Goal: Task Accomplishment & Management: Manage account settings

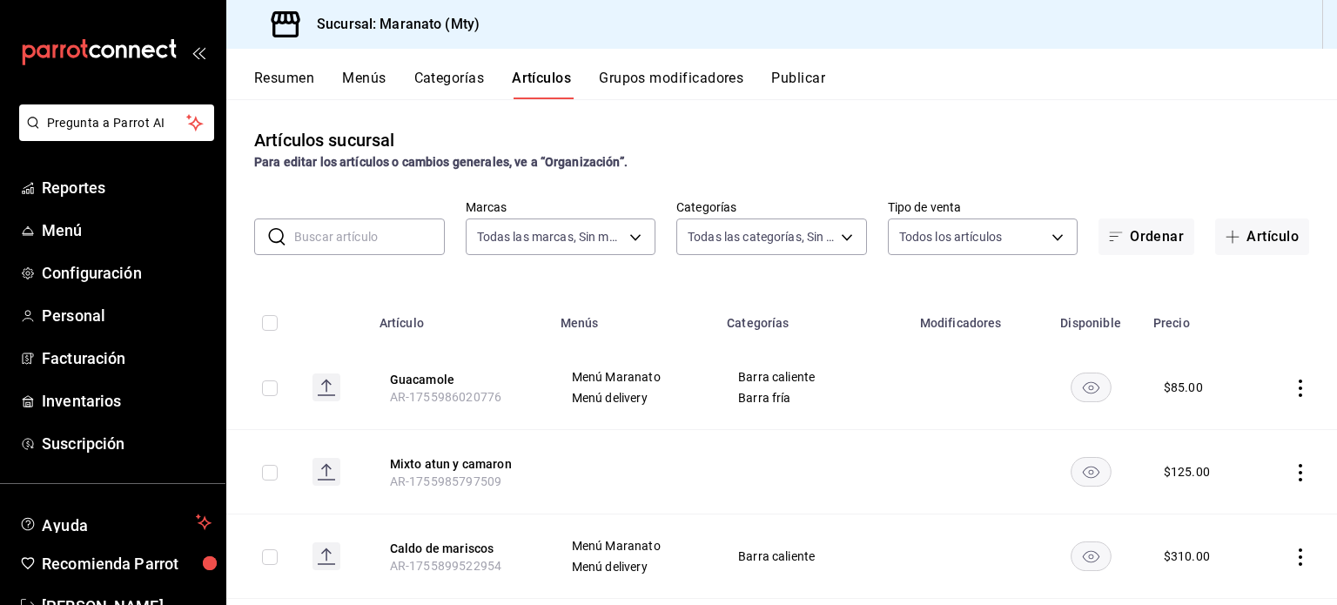
click at [411, 235] on input "text" at bounding box center [369, 236] width 151 height 35
click at [645, 73] on button "Grupos modificadores" at bounding box center [671, 85] width 145 height 30
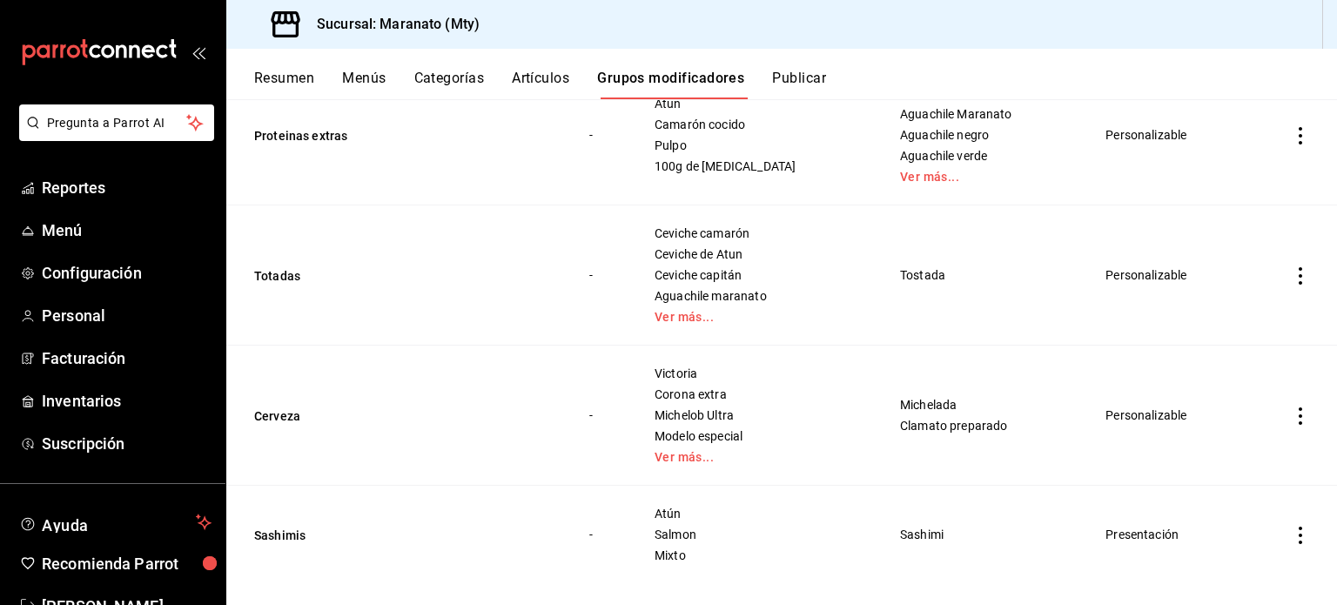
scroll to position [301, 0]
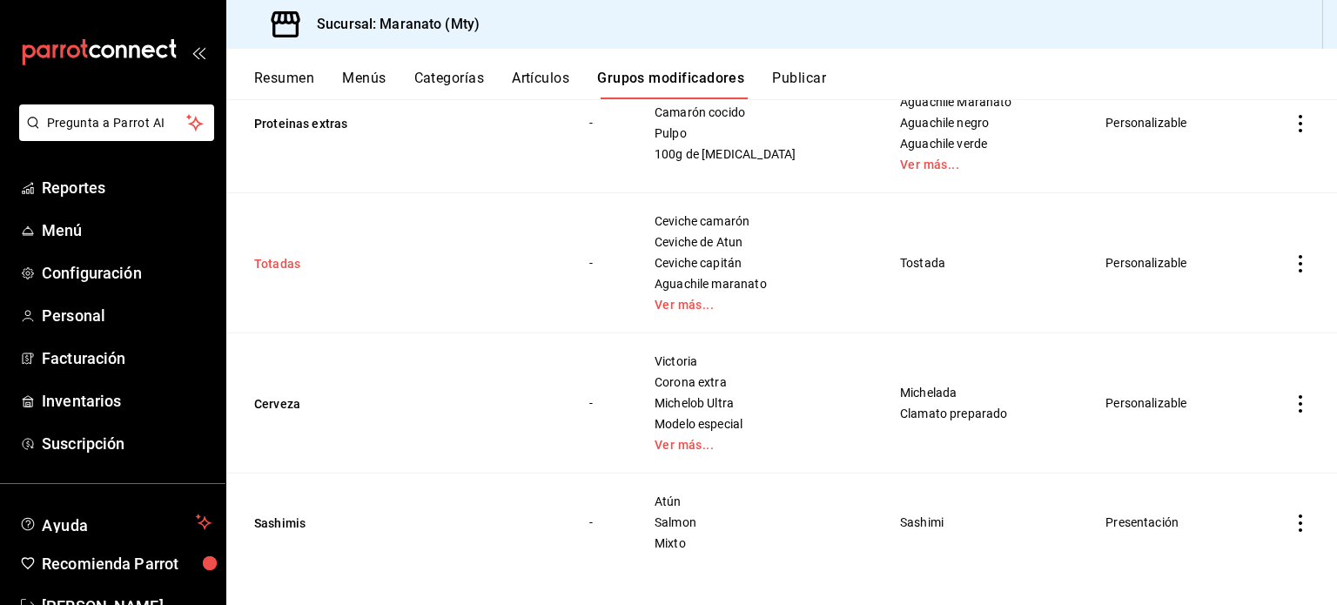
click at [265, 260] on button "Totadas" at bounding box center [358, 263] width 209 height 17
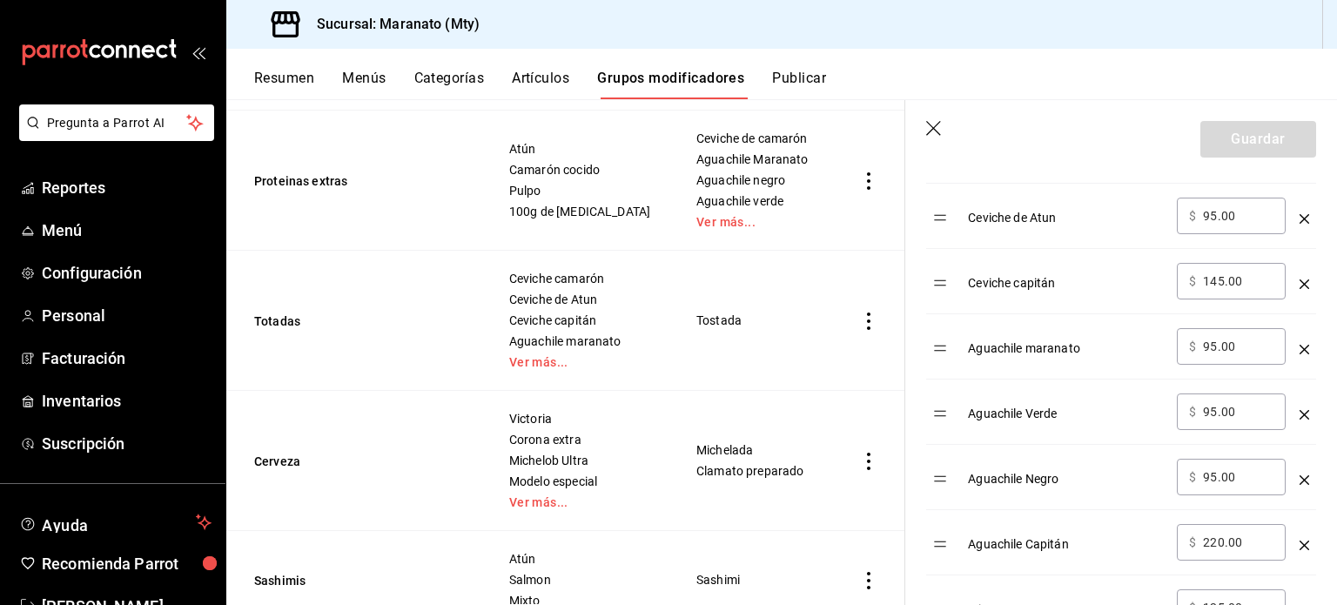
scroll to position [668, 0]
click at [1218, 288] on input "145.00" at bounding box center [1238, 281] width 71 height 17
type input "245.00"
click at [1220, 149] on button "Guardar" at bounding box center [1259, 139] width 116 height 37
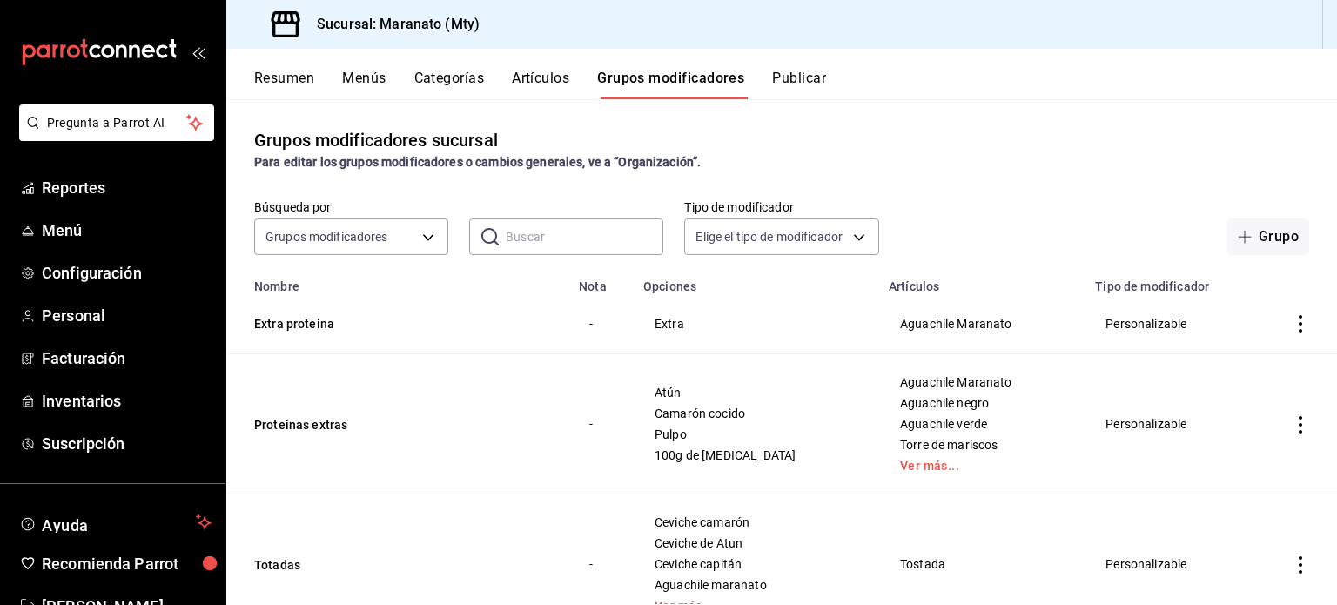
click at [974, 134] on div "Grupos modificadores sucursal Para editar los grupos modificadores o cambios ge…" at bounding box center [781, 149] width 1111 height 44
click at [122, 233] on span "Menú" at bounding box center [127, 231] width 170 height 24
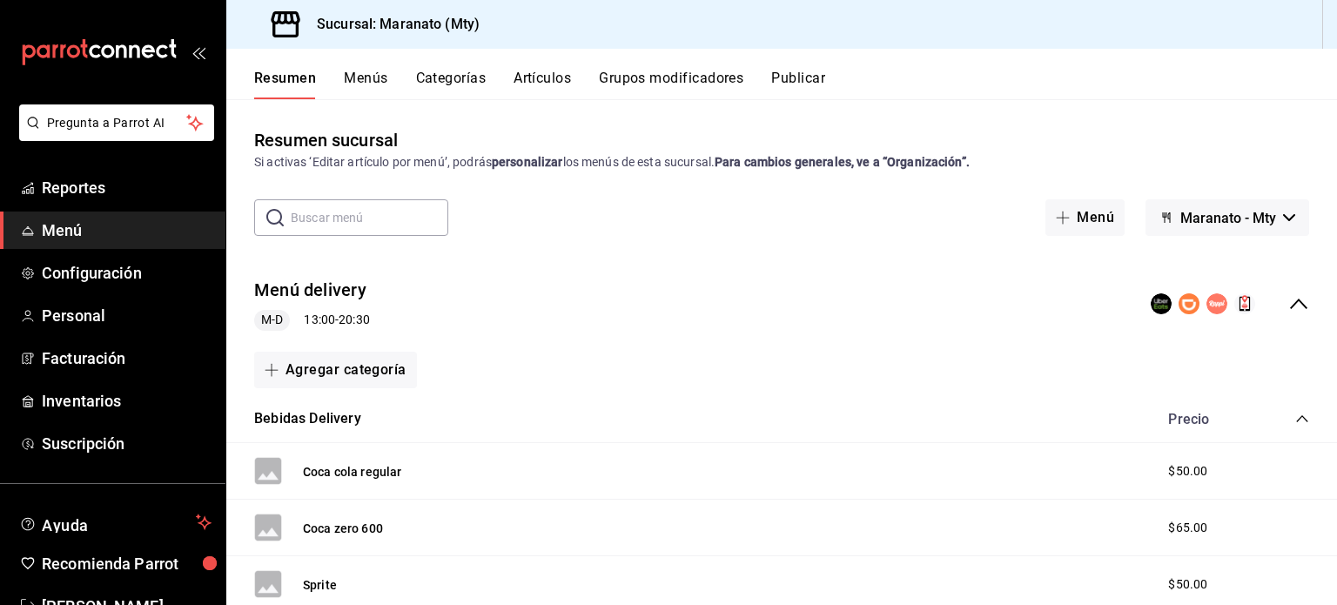
click at [629, 72] on button "Grupos modificadores" at bounding box center [671, 85] width 145 height 30
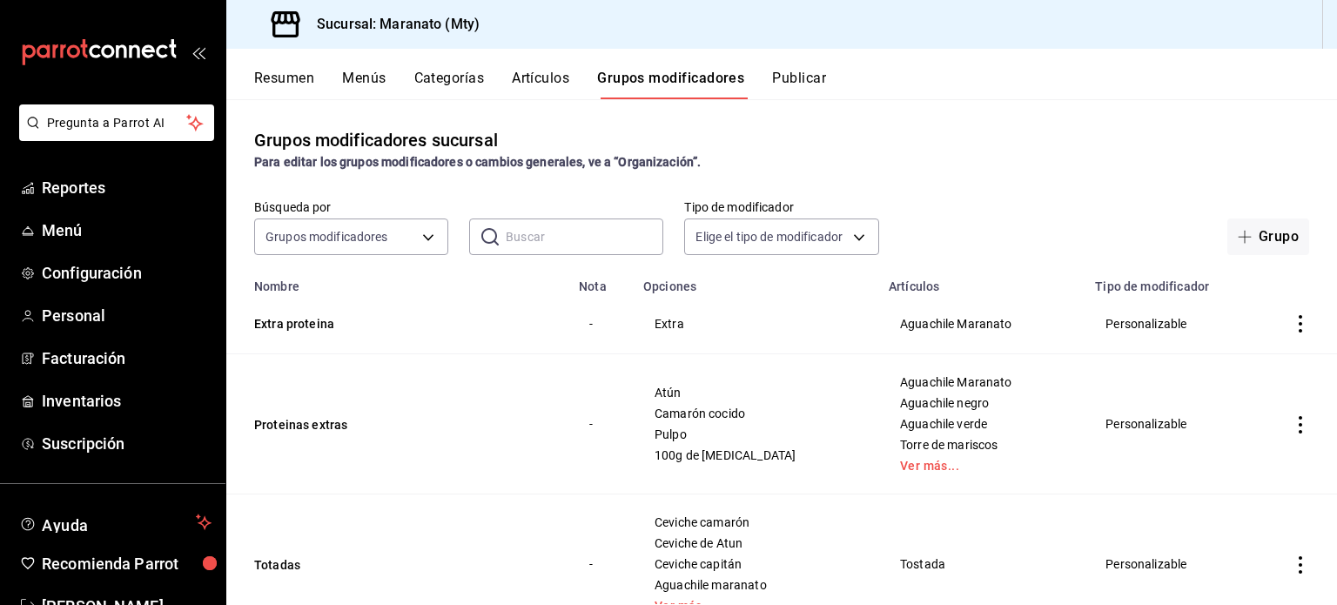
scroll to position [91, 0]
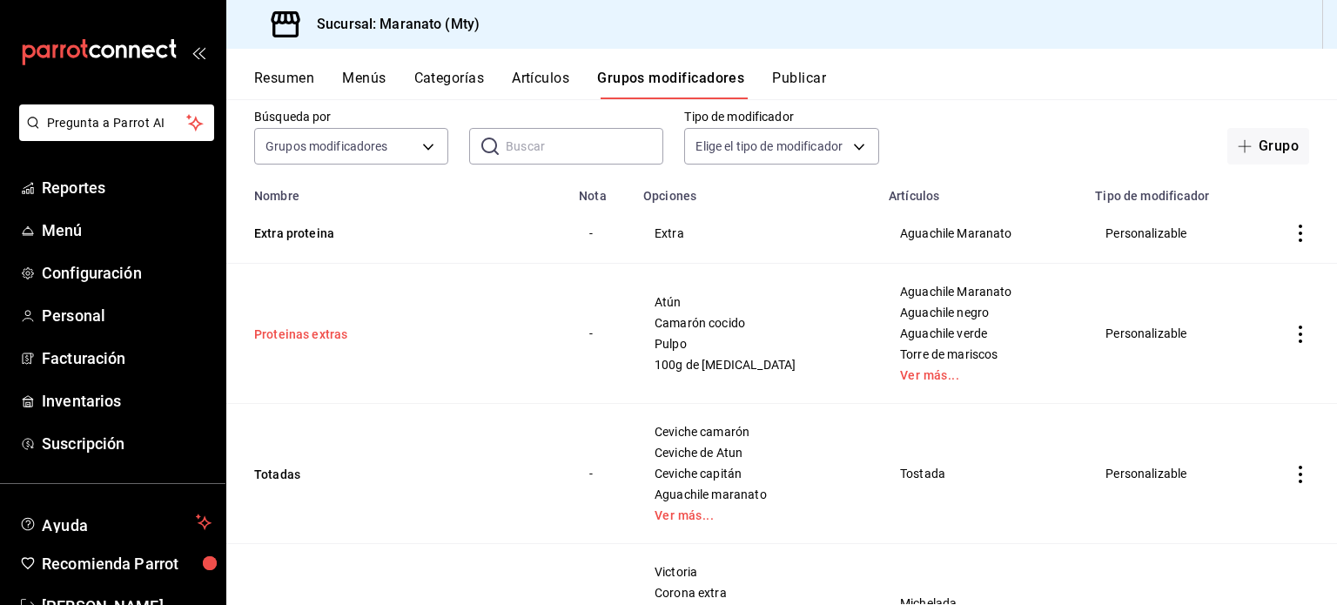
click at [286, 333] on button "Proteinas extras" at bounding box center [358, 334] width 209 height 17
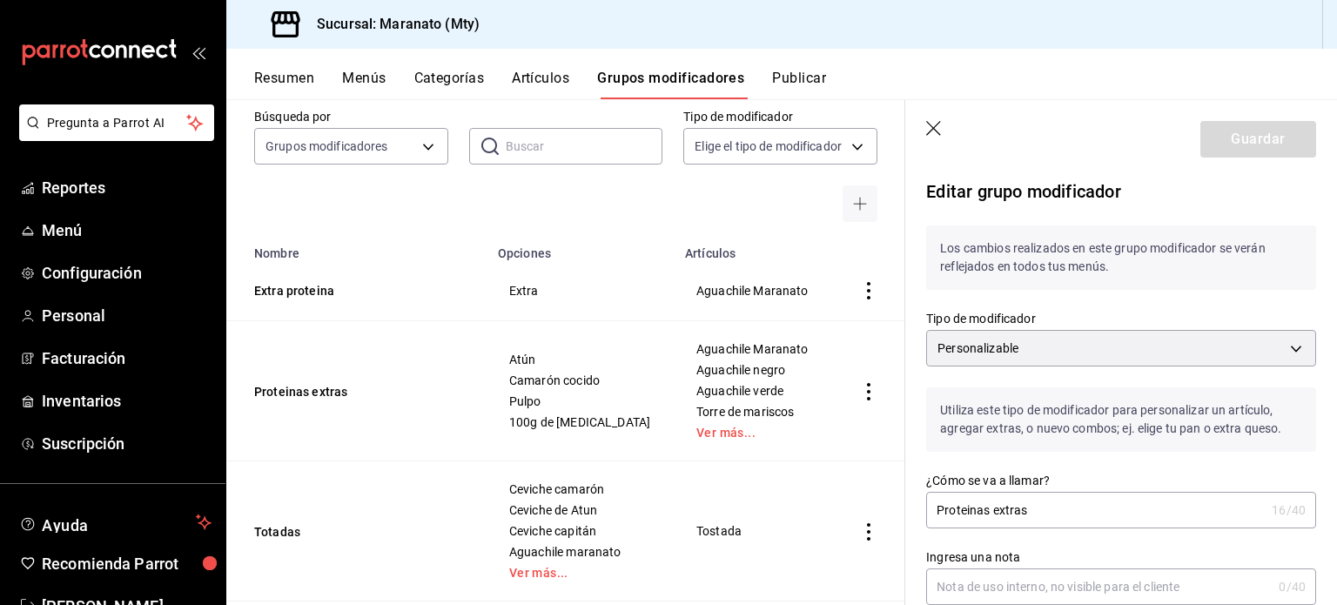
click at [932, 130] on icon "button" at bounding box center [934, 129] width 17 height 17
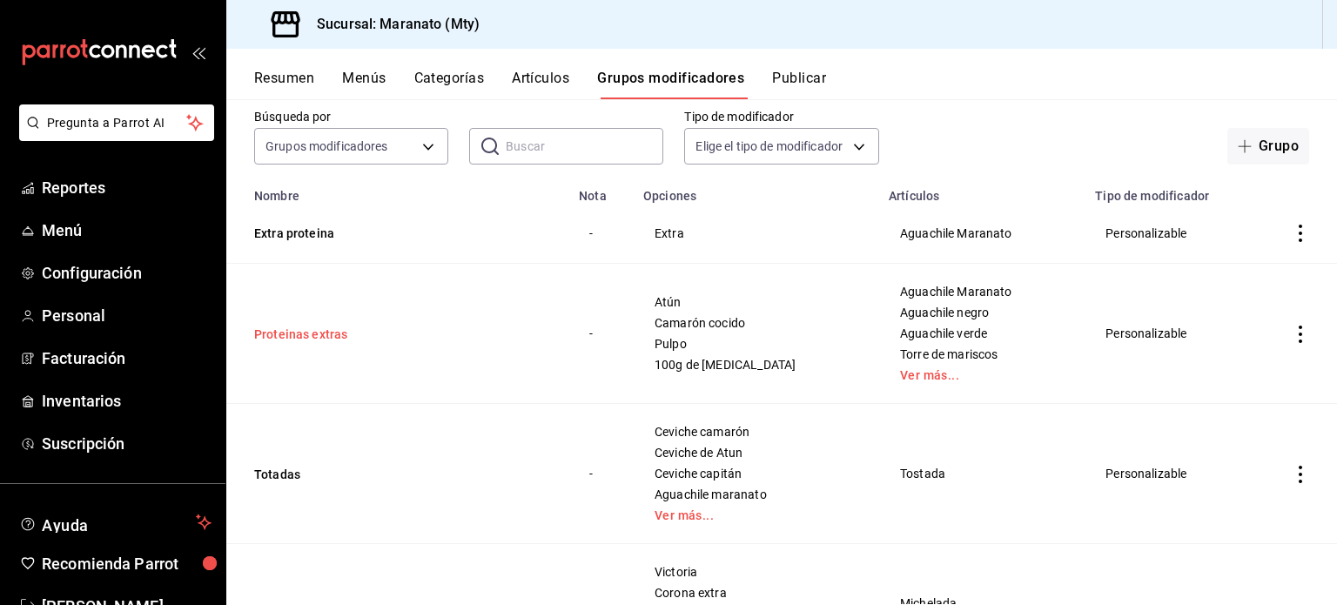
click at [313, 340] on button "Proteinas extras" at bounding box center [358, 334] width 209 height 17
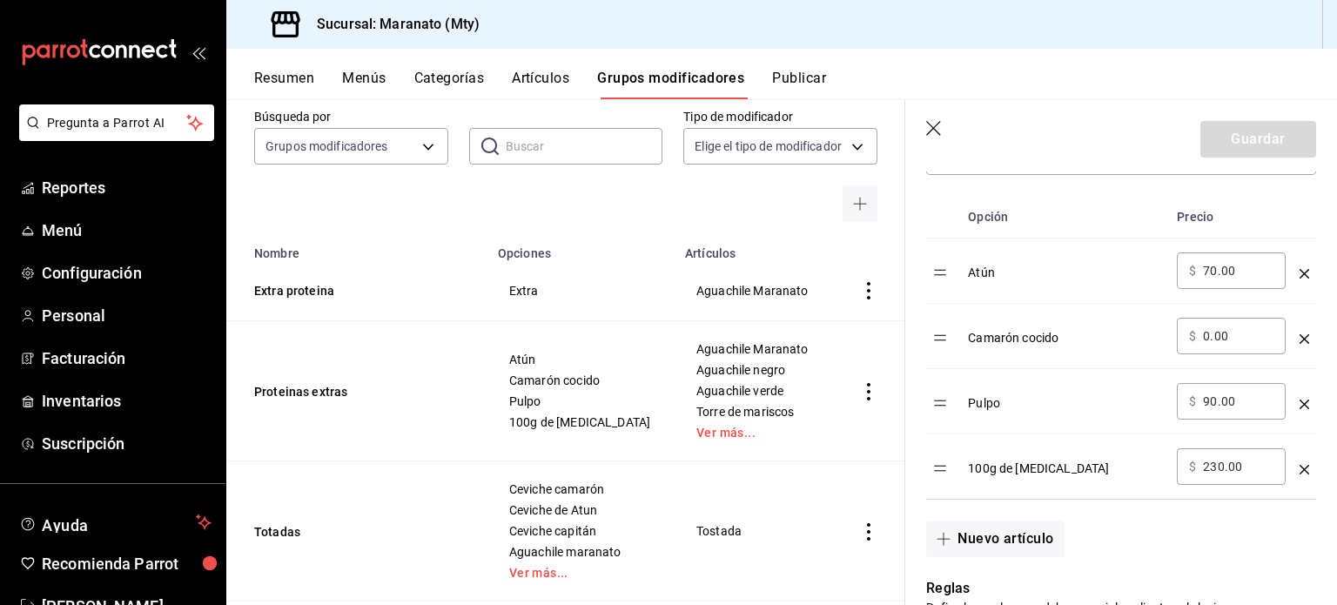
scroll to position [566, 0]
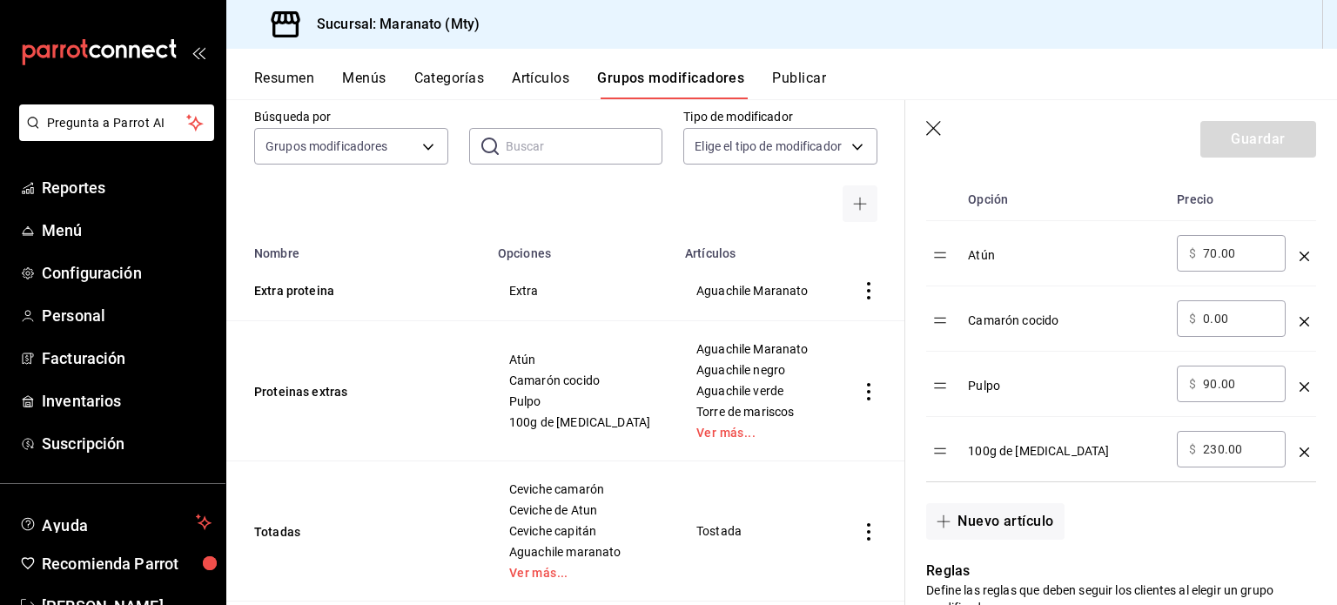
click at [937, 122] on icon "button" at bounding box center [934, 129] width 17 height 17
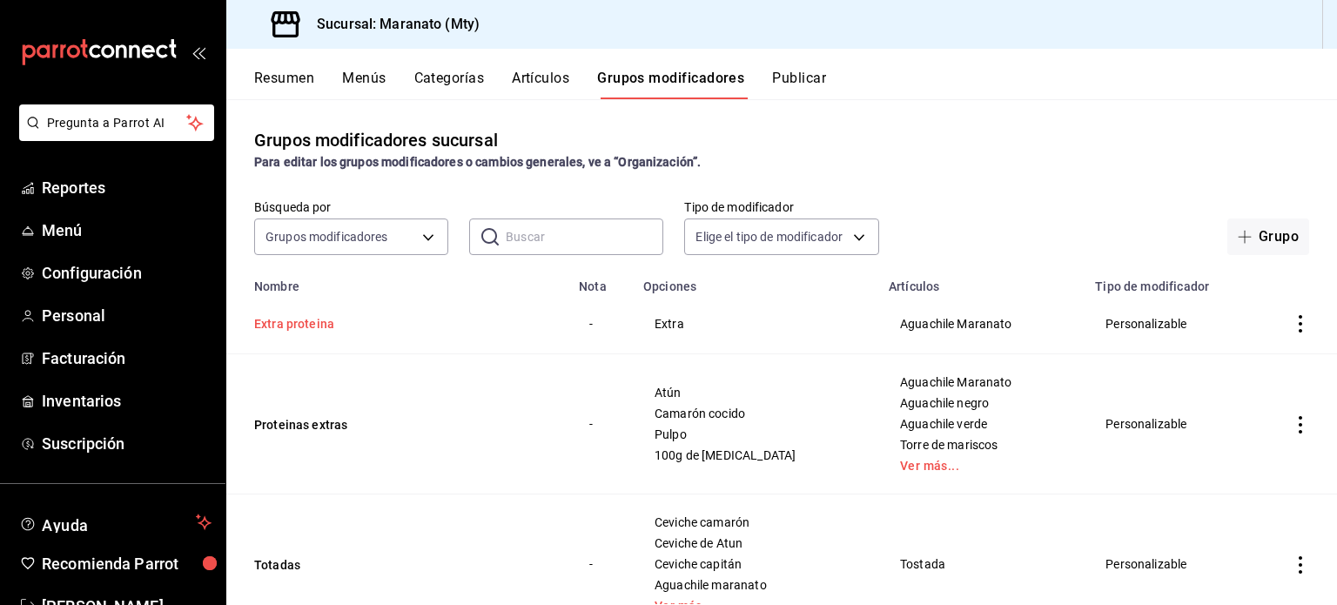
click at [320, 317] on button "Extra proteina" at bounding box center [358, 323] width 209 height 17
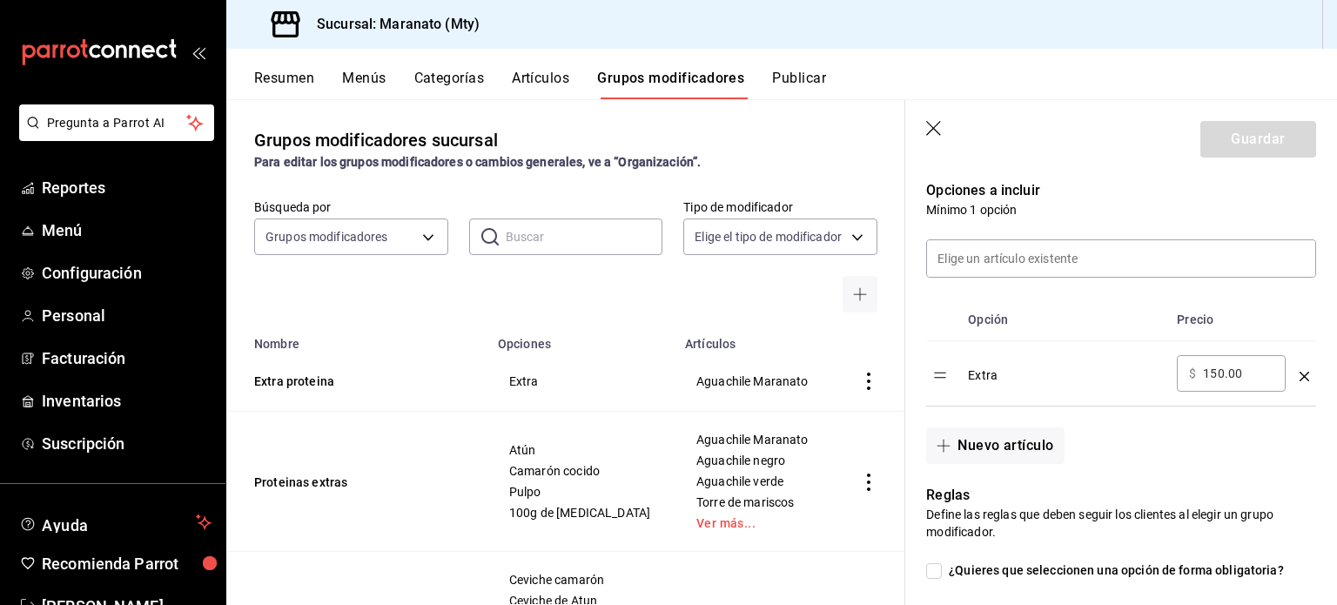
scroll to position [467, 0]
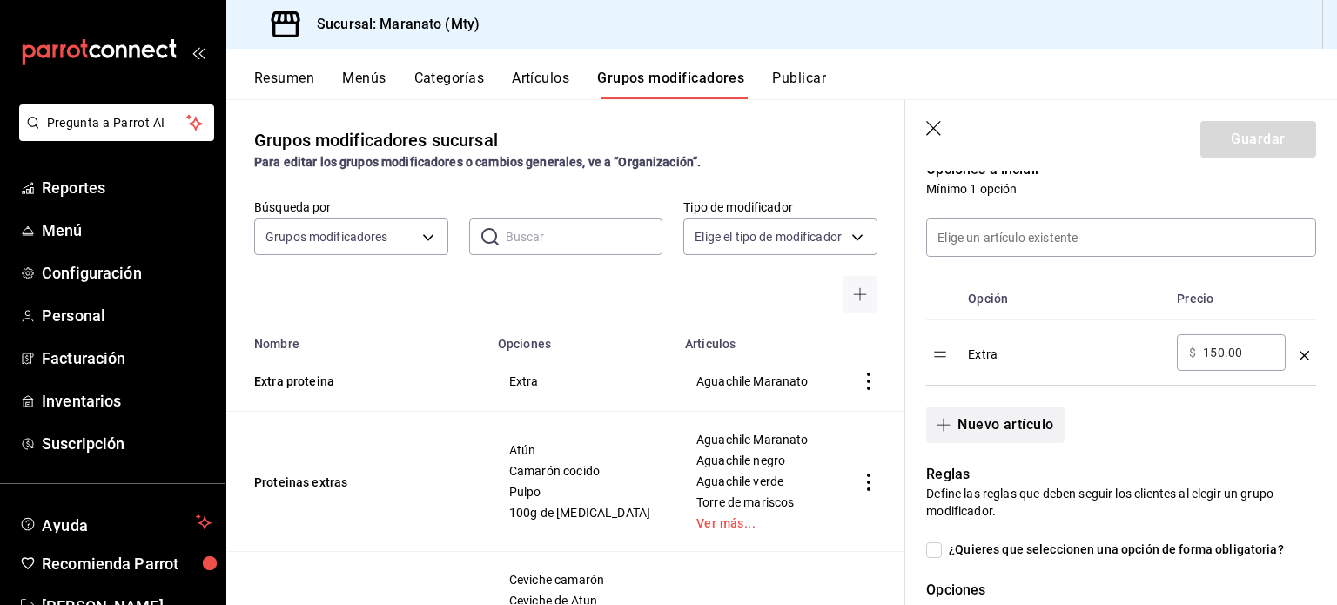
click at [972, 431] on button "Nuevo artículo" at bounding box center [995, 425] width 138 height 37
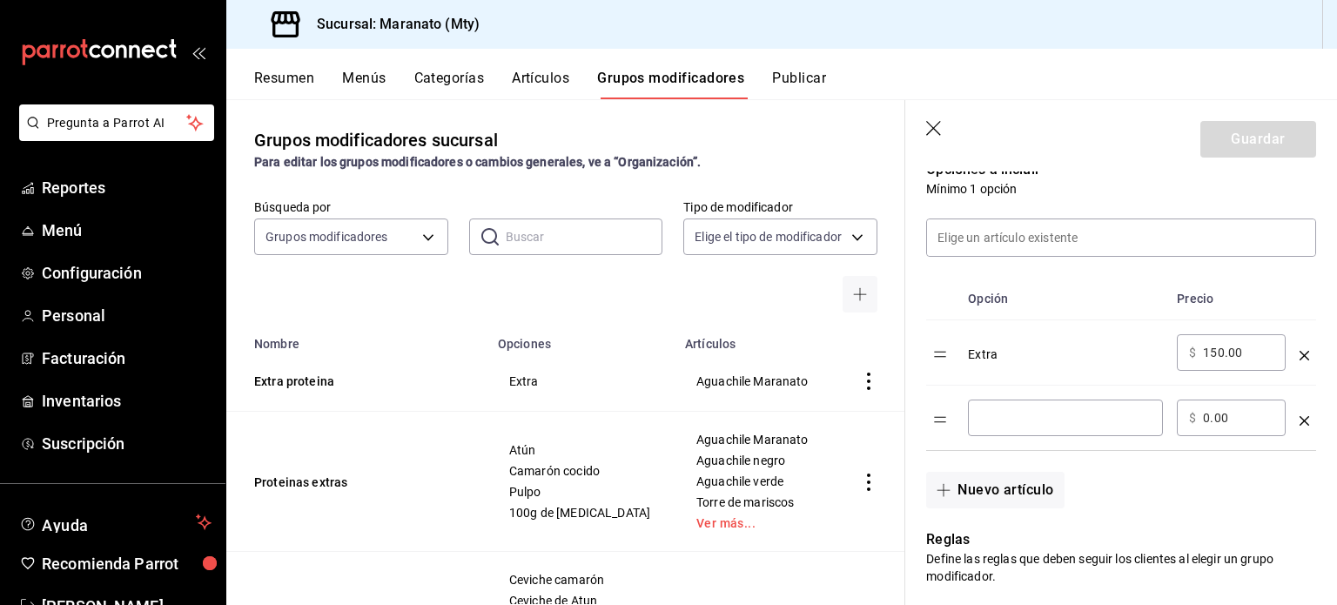
click at [982, 429] on div "​" at bounding box center [1065, 418] width 195 height 37
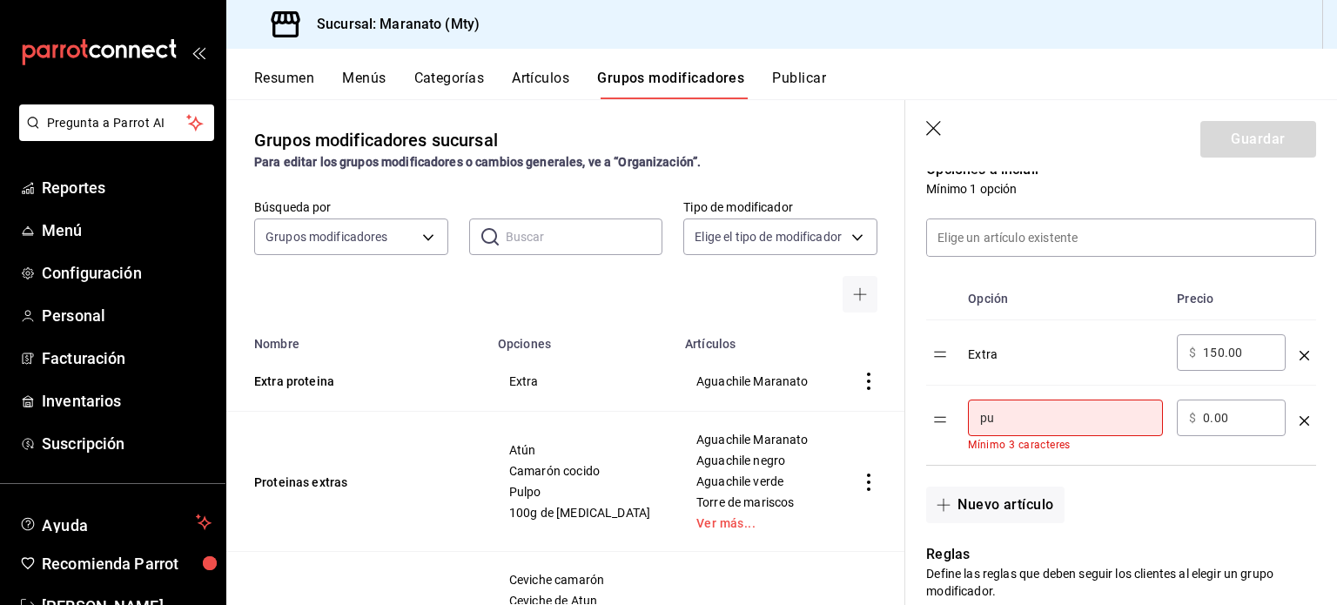
type input "p"
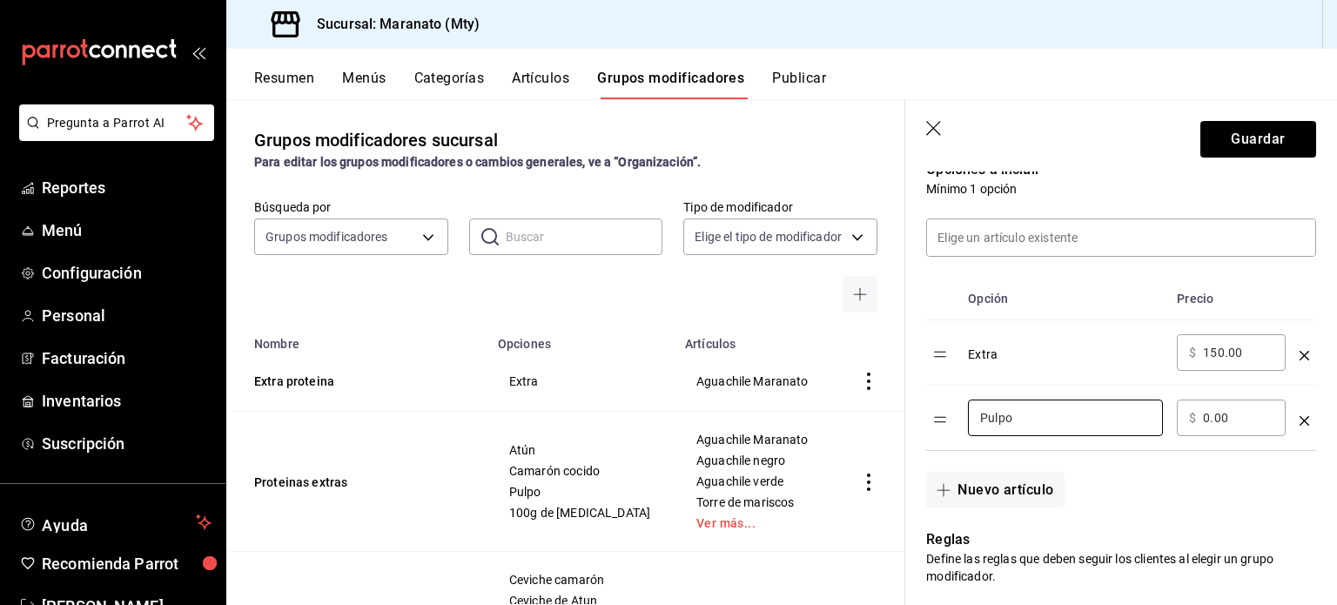
type input "Pulpo"
click at [1205, 421] on input "0.00" at bounding box center [1238, 417] width 71 height 17
click at [1302, 306] on th "optionsTable" at bounding box center [1305, 299] width 24 height 43
click at [1211, 424] on input "95.00" at bounding box center [1238, 417] width 71 height 17
drag, startPoint x: 1211, startPoint y: 424, endPoint x: 1263, endPoint y: 478, distance: 75.1
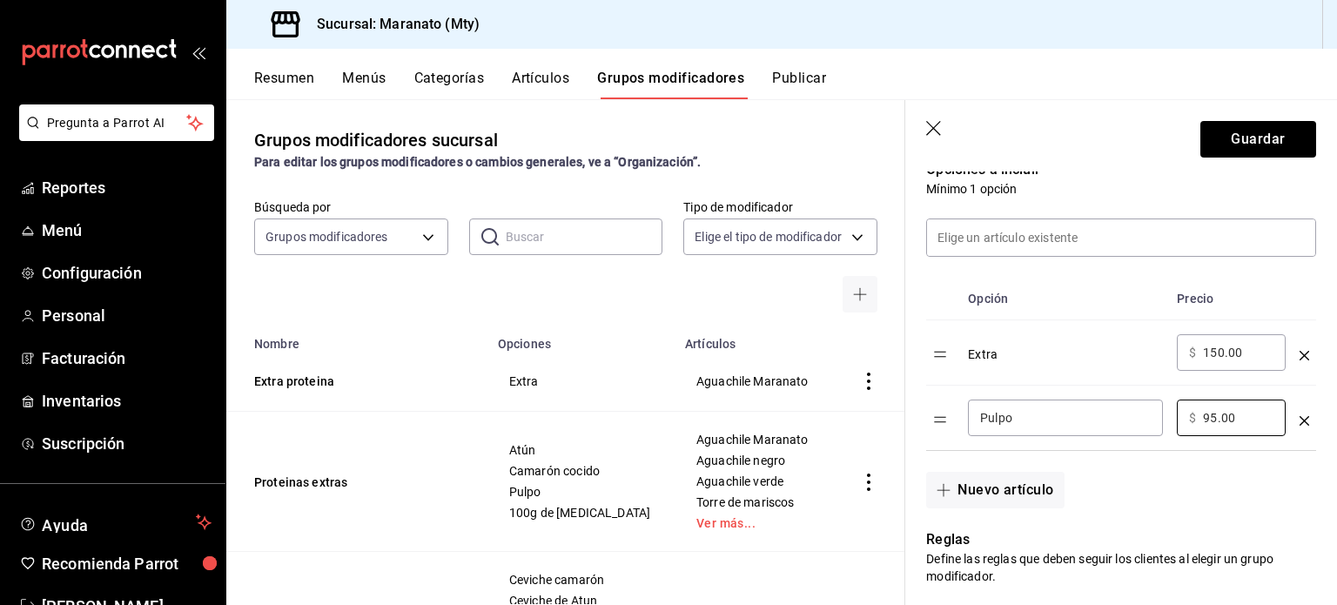
click at [1263, 478] on div "Opción Precio Extra ​ $ 150.00 ​ Pulpo ​ ​ $ 95.00 ​ Nuevo artículo" at bounding box center [1110, 353] width 411 height 311
click at [1211, 421] on input "95.00" at bounding box center [1238, 417] width 71 height 17
type input "9.00"
type input "110.00"
click at [1233, 144] on button "Guardar" at bounding box center [1259, 139] width 116 height 37
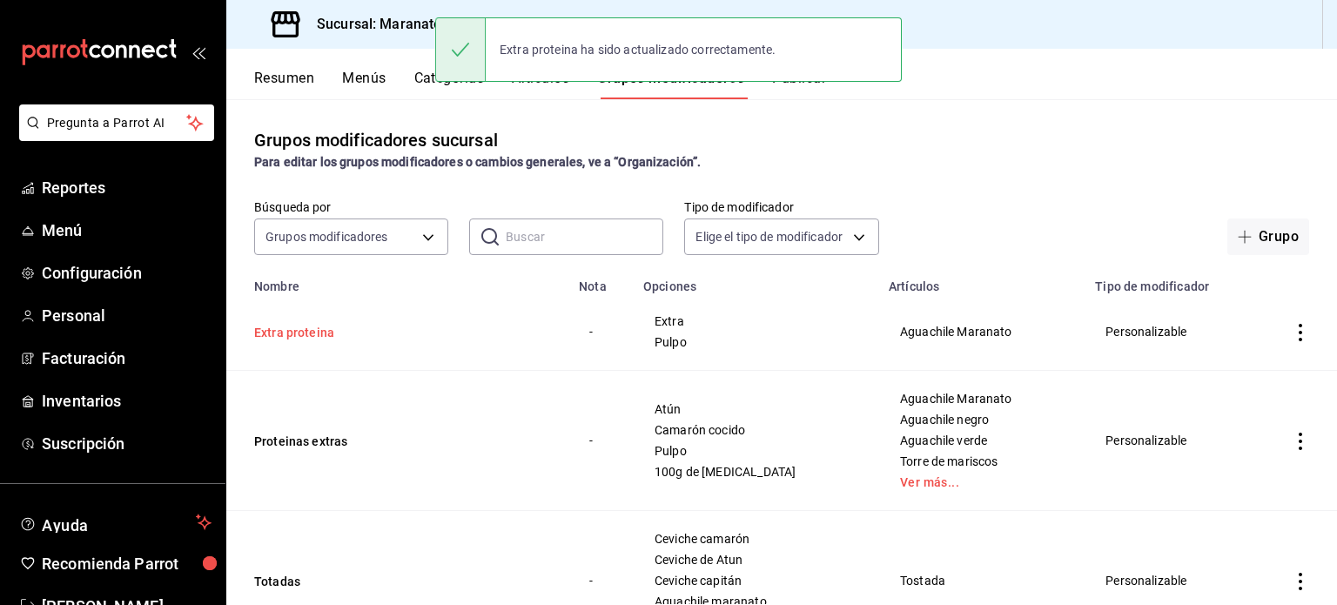
click at [318, 333] on button "Extra proteina" at bounding box center [358, 332] width 209 height 17
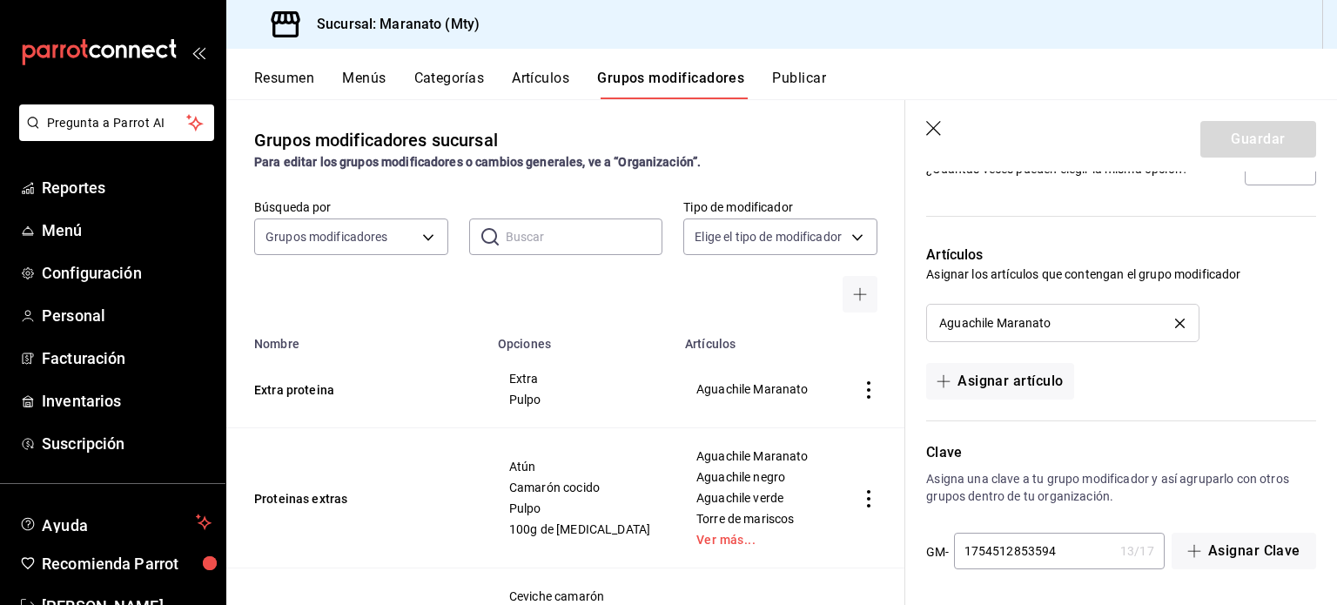
scroll to position [1096, 0]
click at [1022, 391] on button "Asignar artículo" at bounding box center [999, 382] width 147 height 37
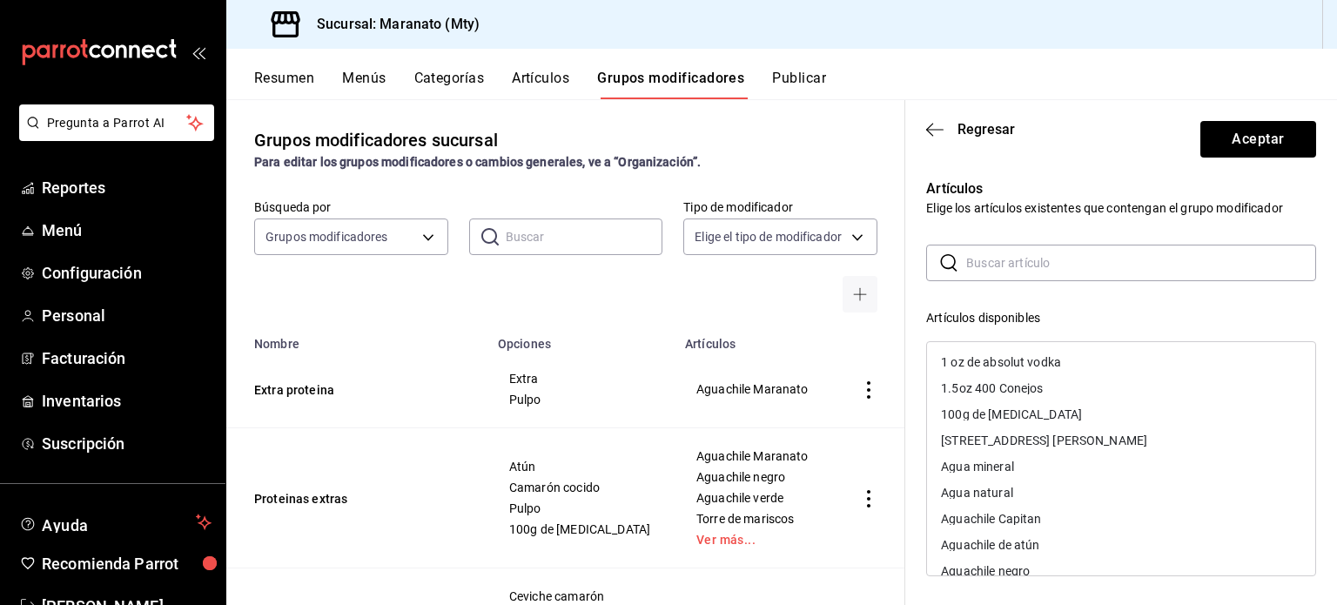
click at [1027, 273] on input "text" at bounding box center [1141, 263] width 350 height 35
type input "a"
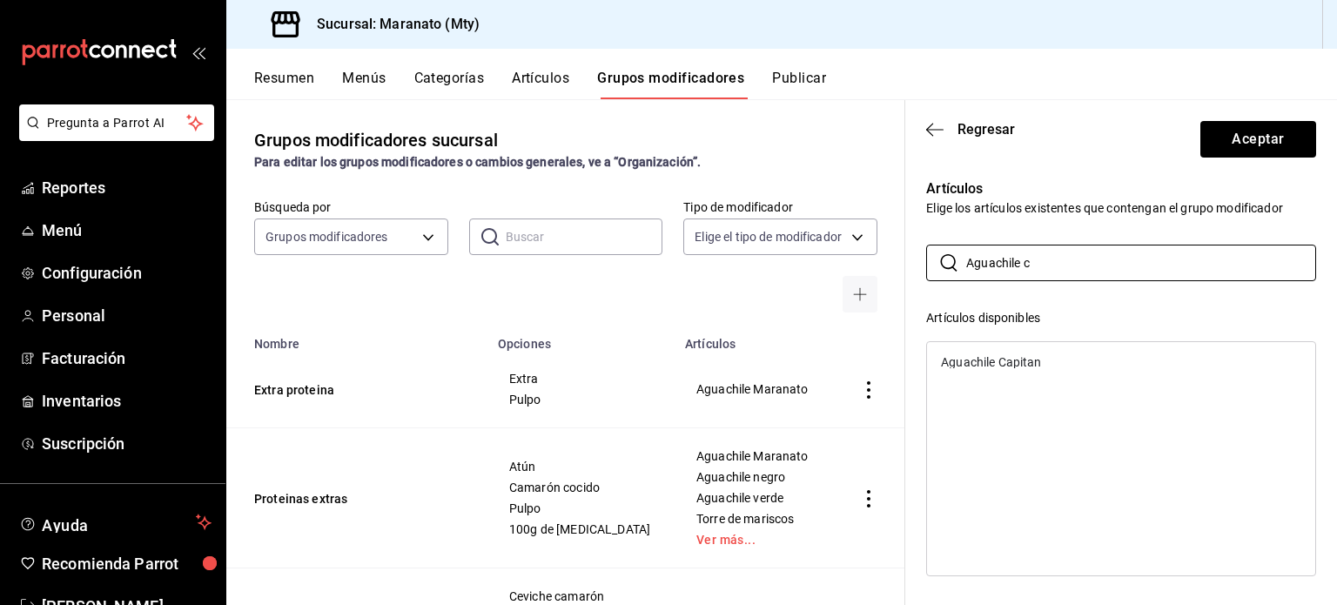
click at [1006, 366] on div "Aguachile Capitan" at bounding box center [991, 362] width 100 height 12
click at [1058, 254] on input "Aguachile c" at bounding box center [1141, 263] width 350 height 35
type input "Aguachile c"
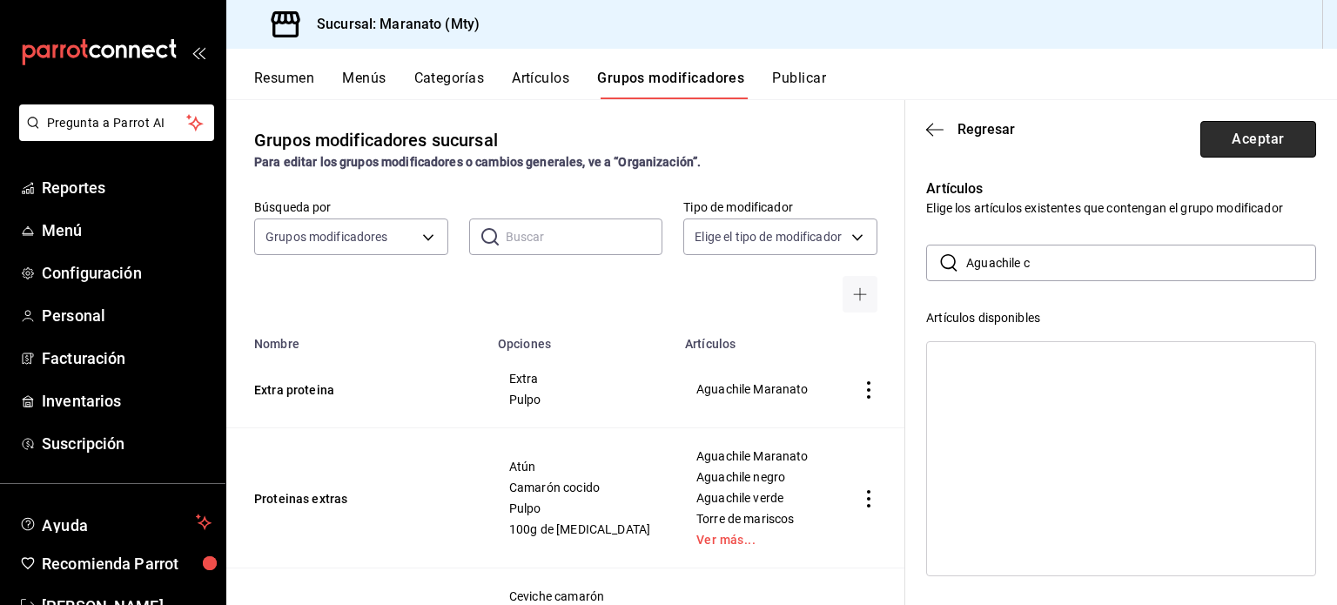
click at [1207, 135] on button "Aceptar" at bounding box center [1259, 139] width 116 height 37
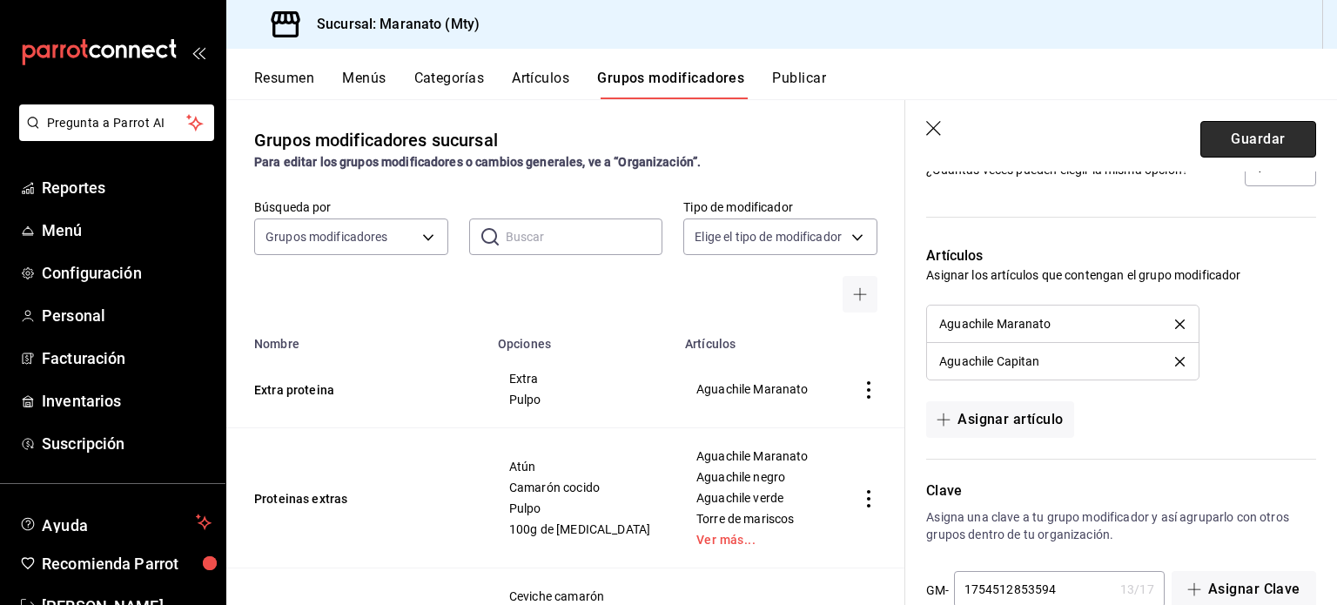
click at [1213, 131] on button "Guardar" at bounding box center [1259, 139] width 116 height 37
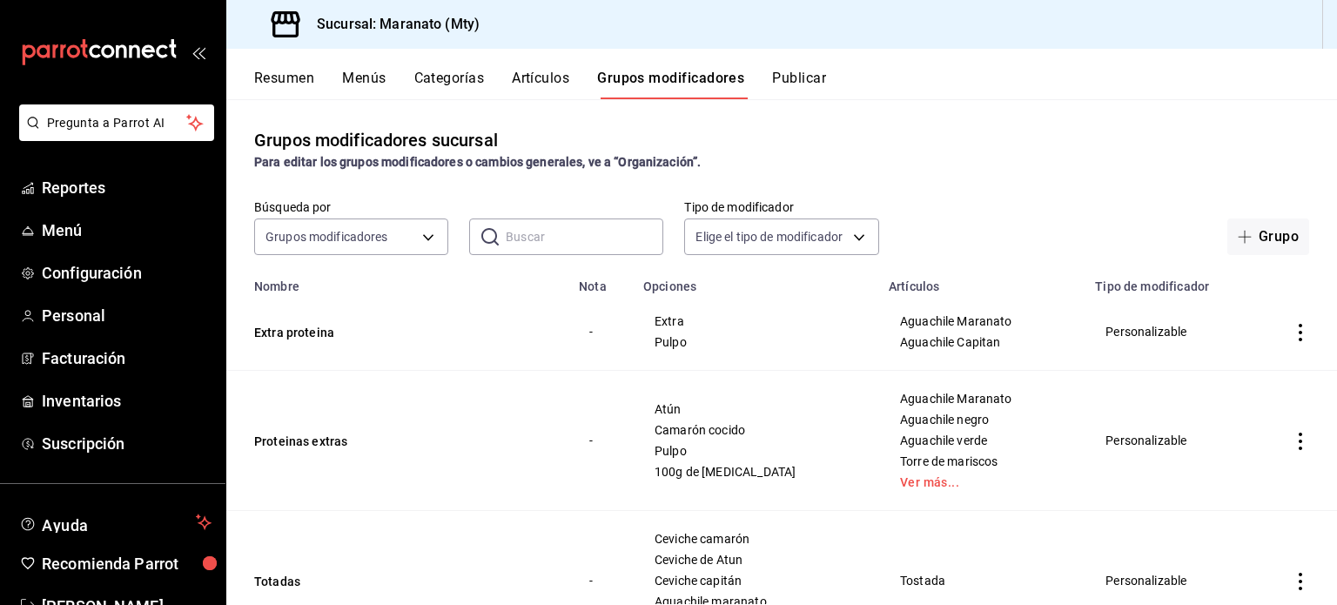
click at [564, 62] on div "Resumen Menús Categorías Artículos Grupos modificadores Publicar" at bounding box center [781, 74] width 1111 height 50
click at [554, 77] on button "Artículos" at bounding box center [540, 85] width 57 height 30
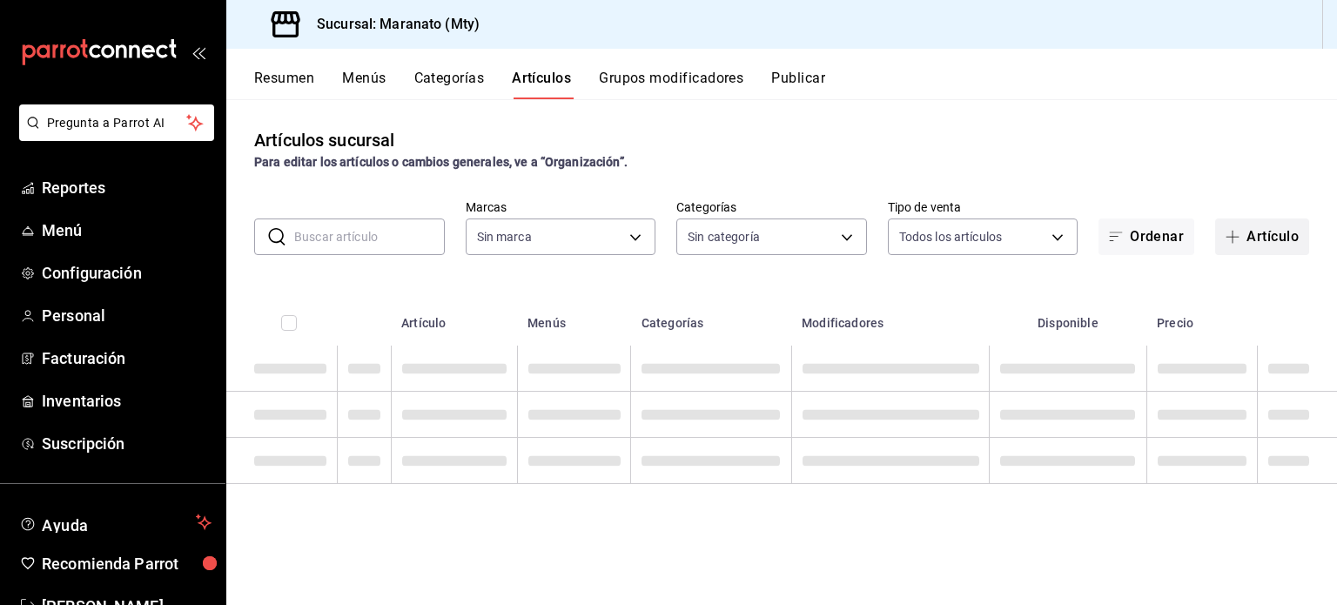
type input "6cd62b8e-13ea-4b1e-85d6-83c89868806f"
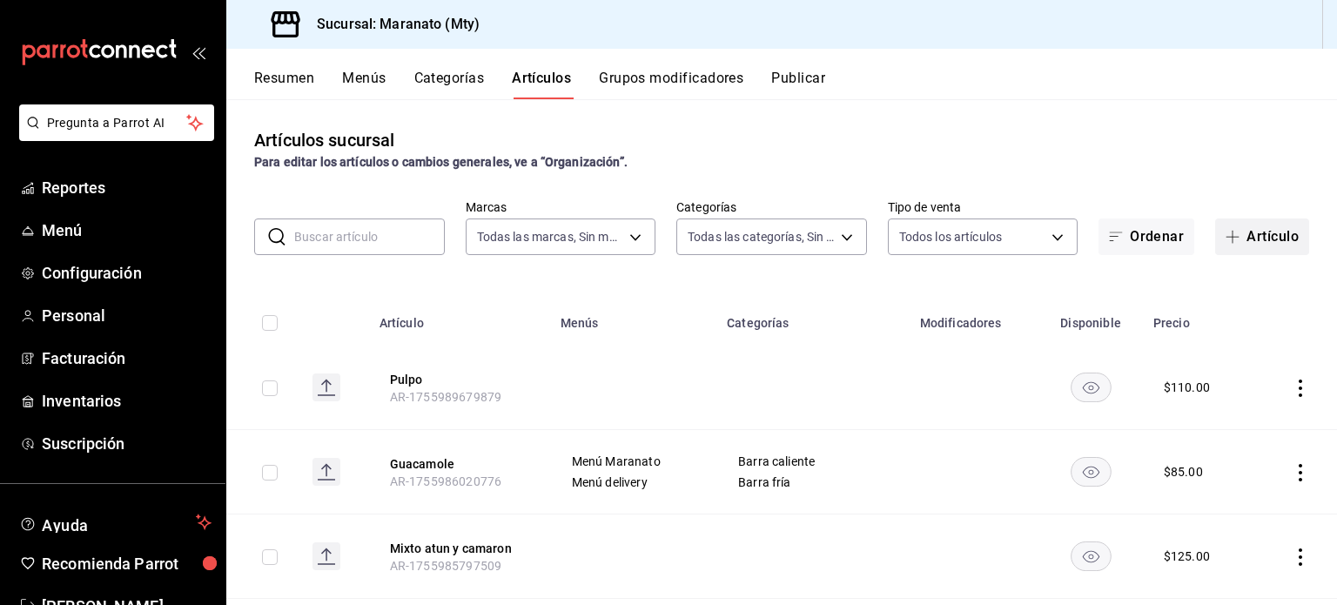
type input "61541d79-6389-4ad8-b22f-92e991d005cb,9b7c618a-2724-4631-9a4b-4f524a458047,b9ca9…"
click at [1229, 233] on span "button" at bounding box center [1236, 237] width 21 height 14
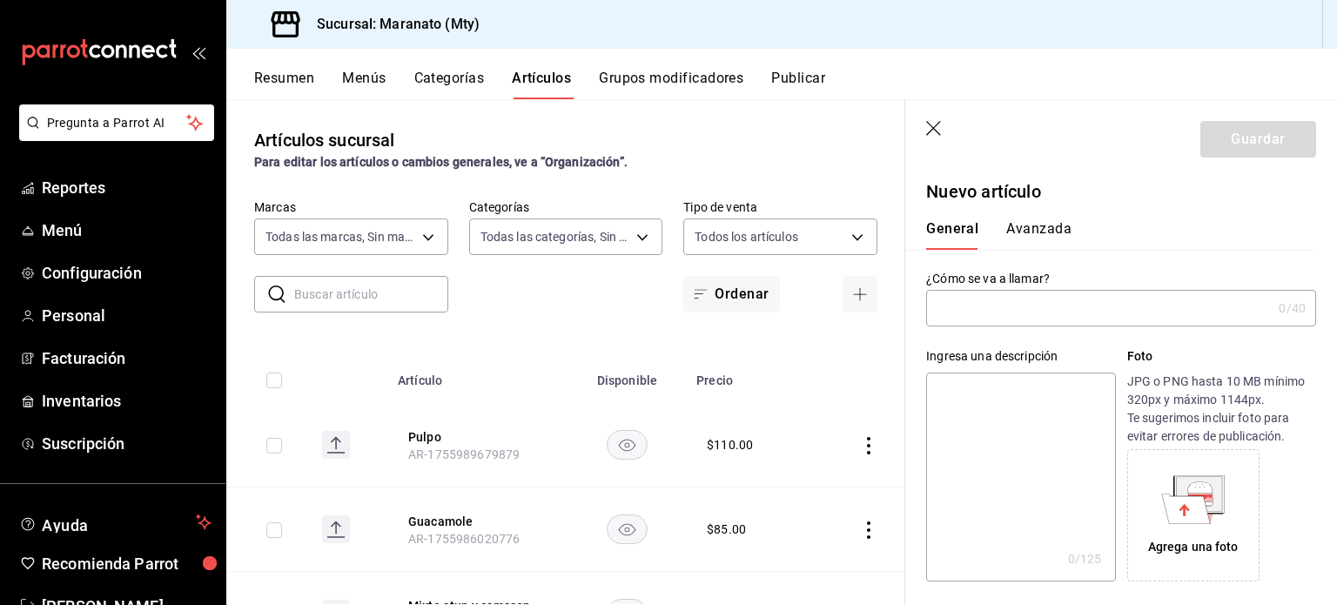
click at [1000, 309] on input "text" at bounding box center [1099, 308] width 346 height 35
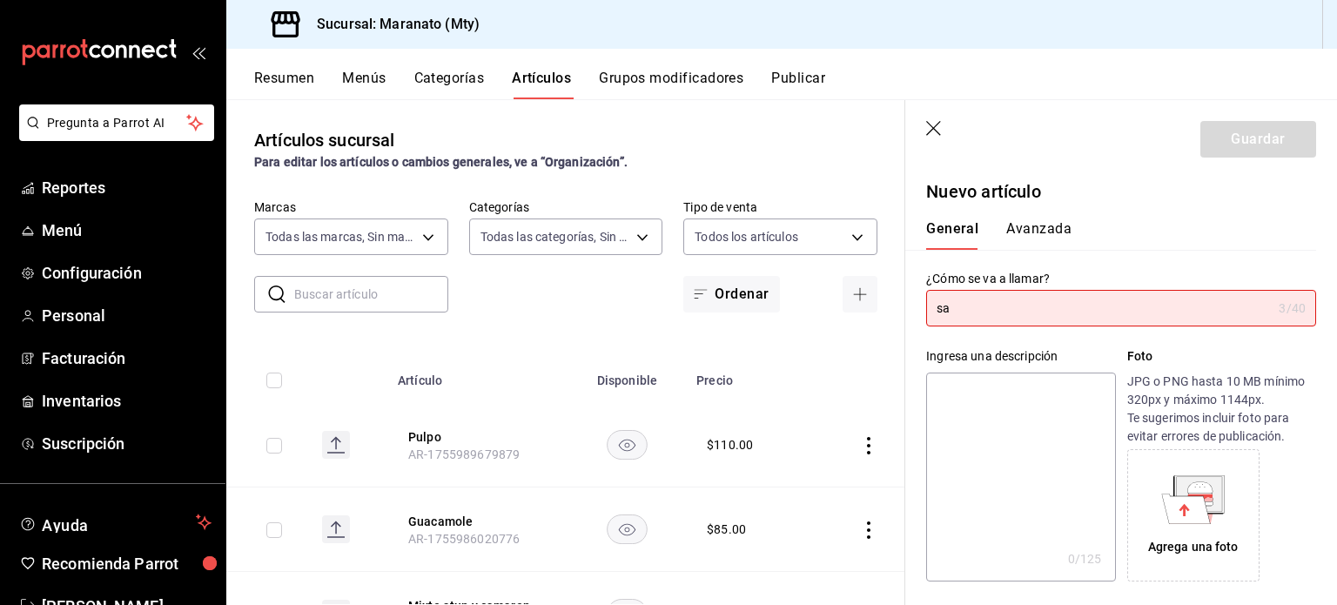
type input "s"
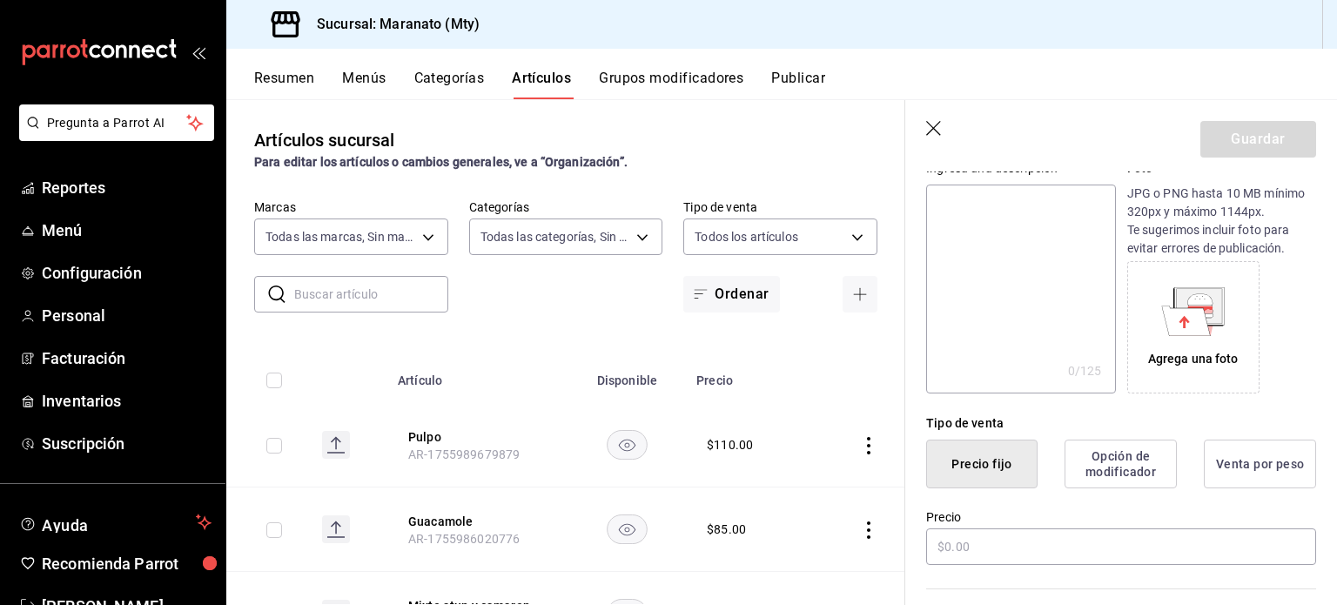
scroll to position [209, 0]
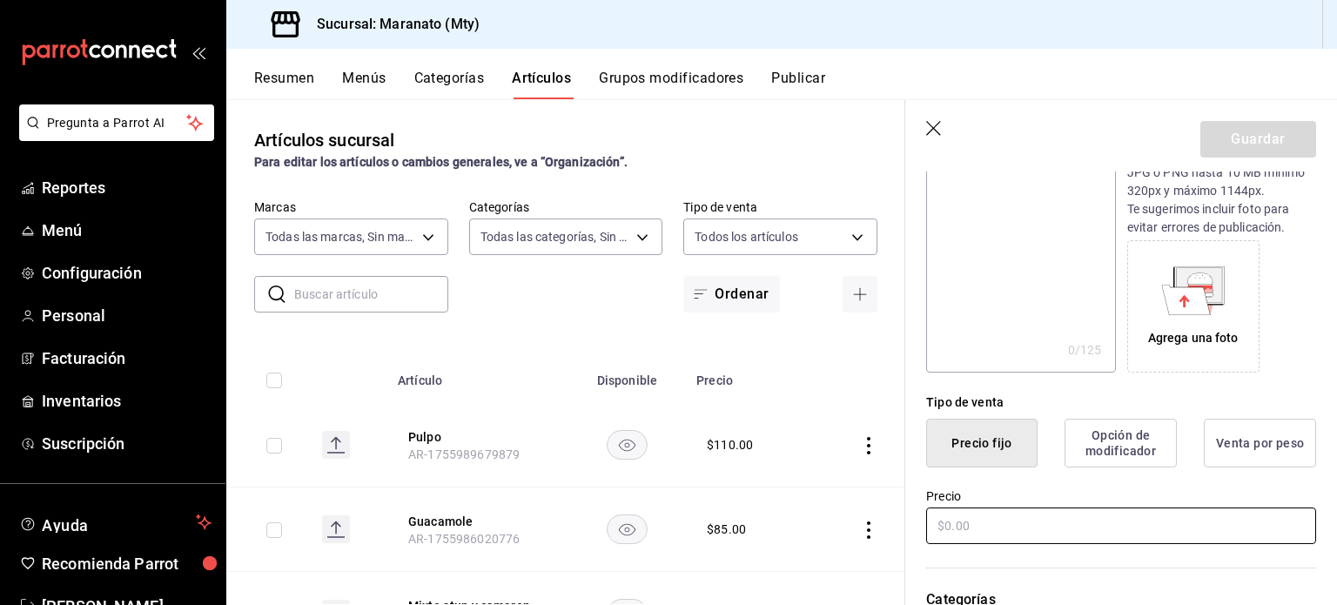
type input "Salsa el rey chiltepin"
click at [984, 511] on input "text" at bounding box center [1121, 526] width 390 height 37
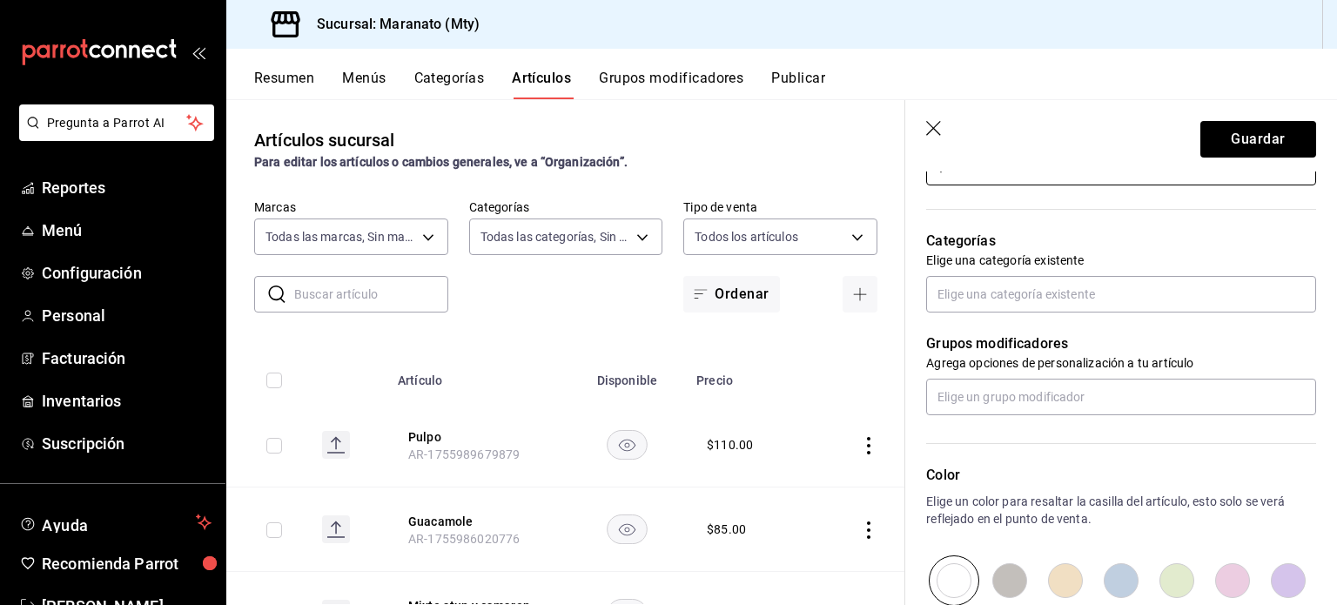
scroll to position [577, 0]
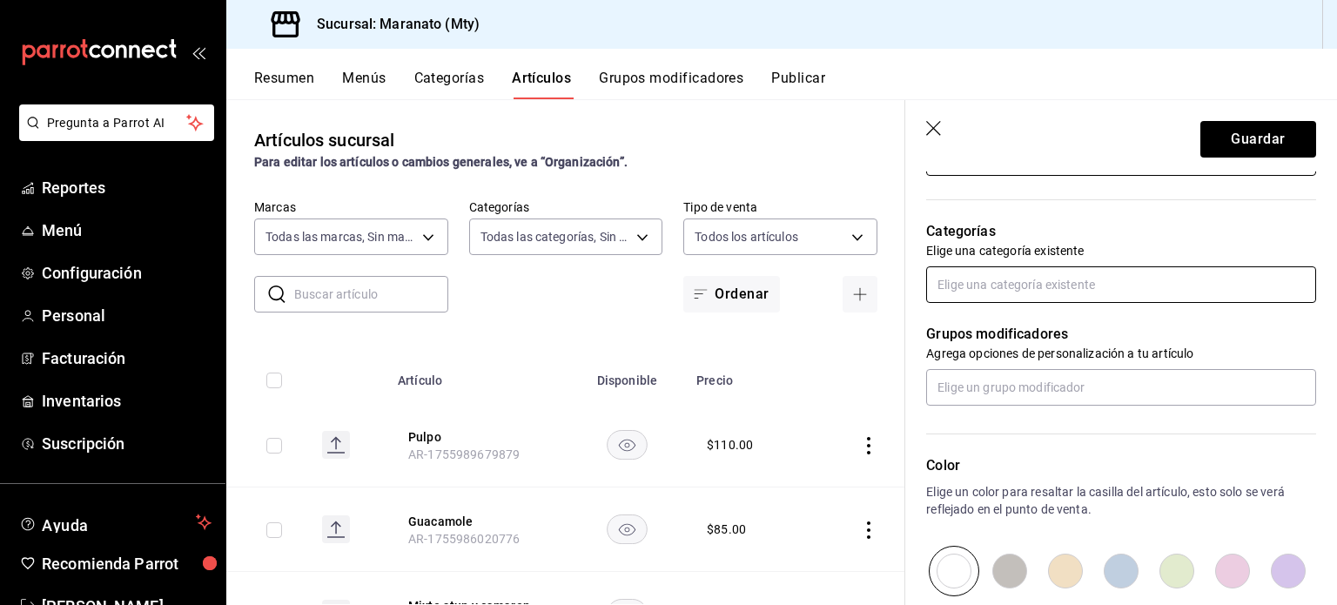
type input "$75.00"
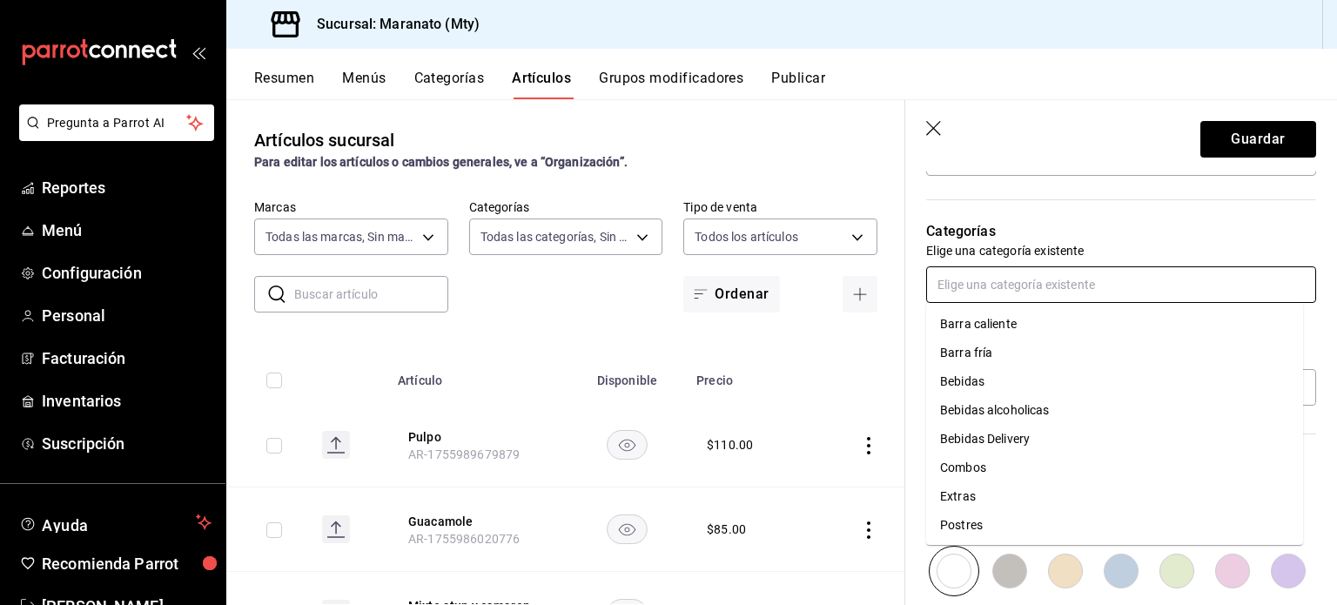
click at [979, 274] on input "text" at bounding box center [1121, 284] width 390 height 37
click at [966, 495] on li "Extras" at bounding box center [1114, 496] width 377 height 29
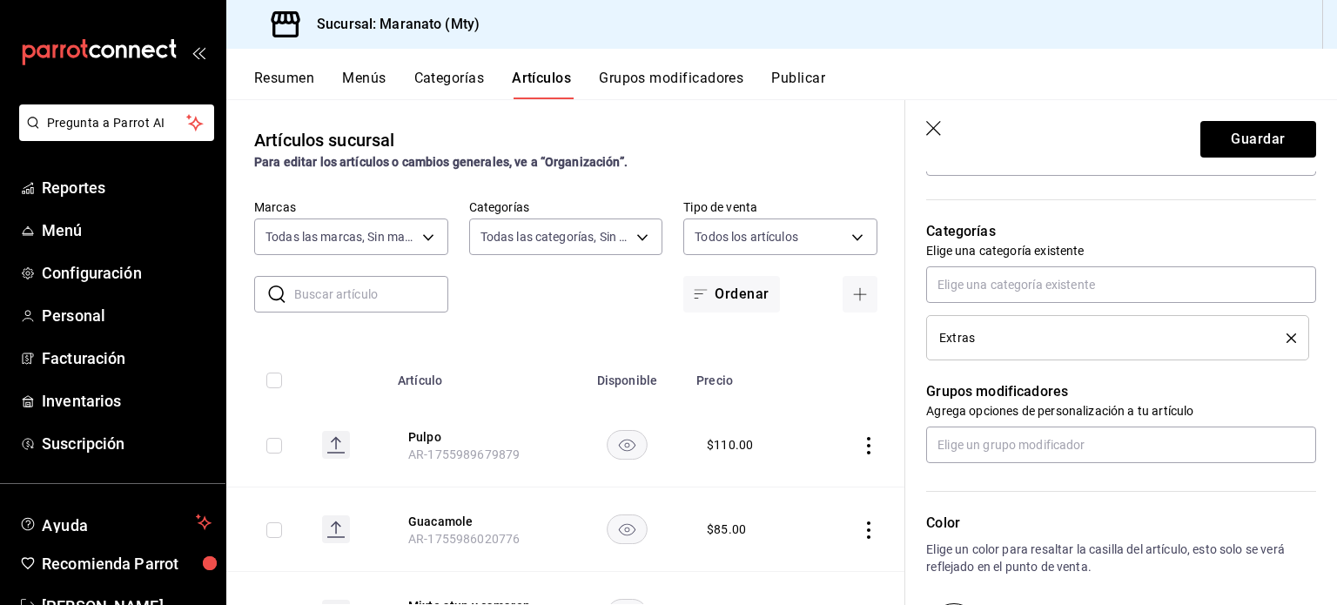
click at [906, 410] on div "Grupos modificadores Agrega opciones de personalización a tu artículo" at bounding box center [1110, 411] width 411 height 103
click at [1224, 145] on button "Guardar" at bounding box center [1259, 139] width 116 height 37
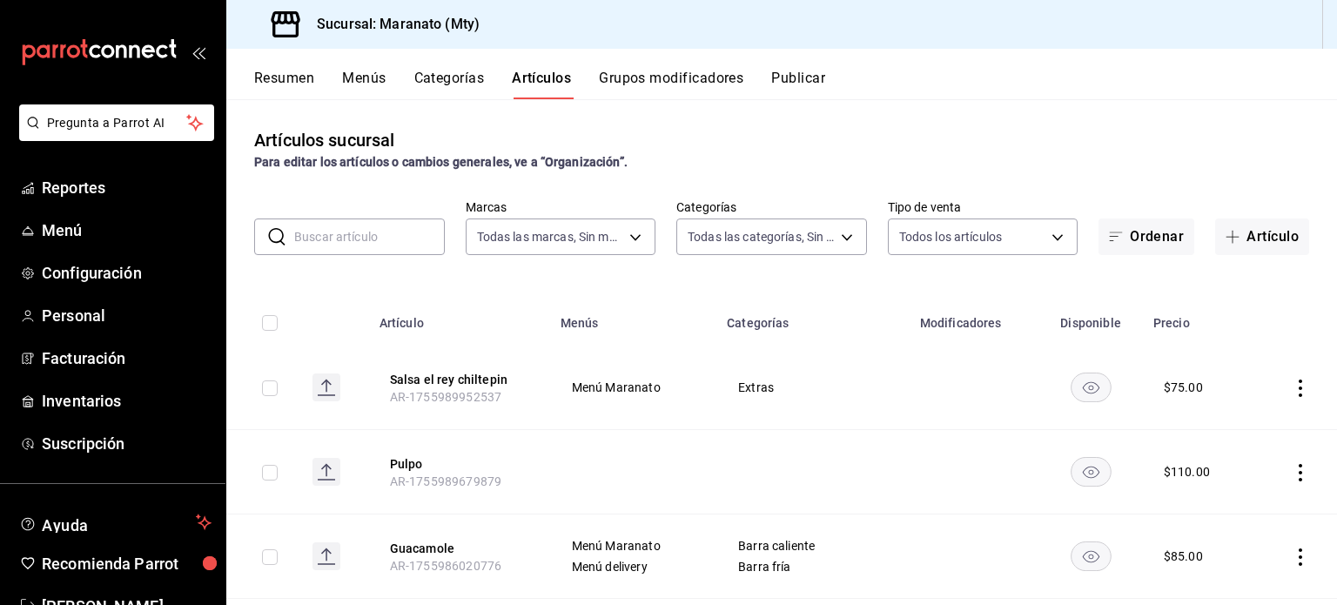
click at [648, 79] on button "Grupos modificadores" at bounding box center [671, 85] width 145 height 30
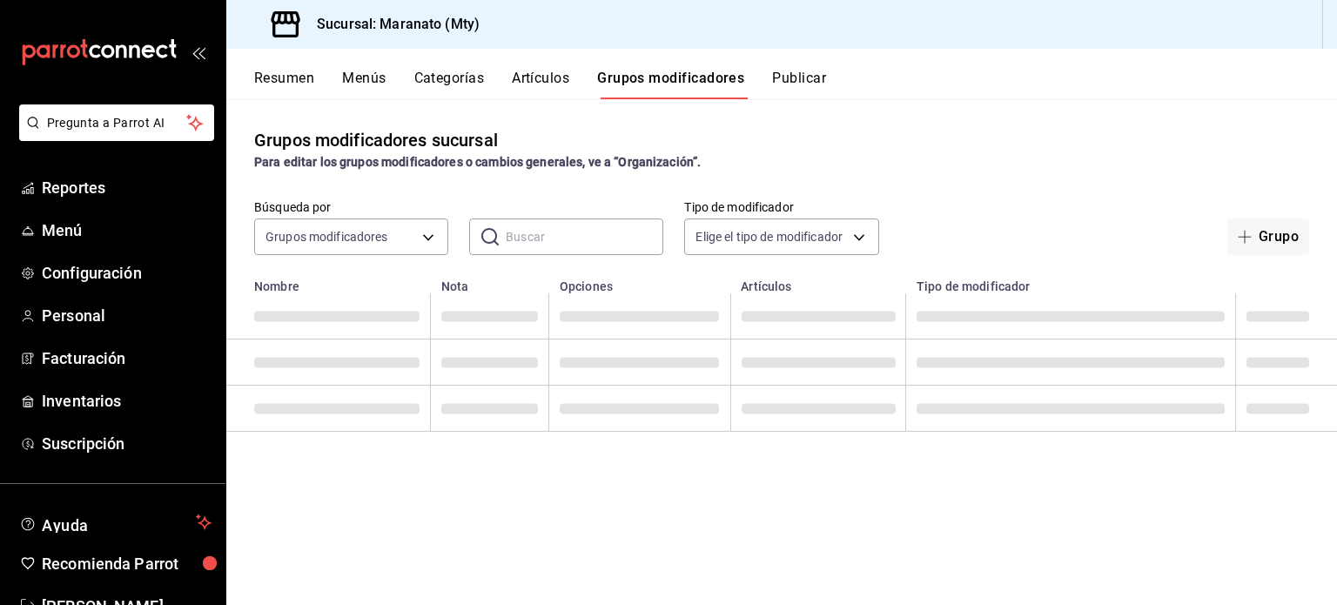
click at [648, 79] on button "Grupos modificadores" at bounding box center [670, 85] width 147 height 30
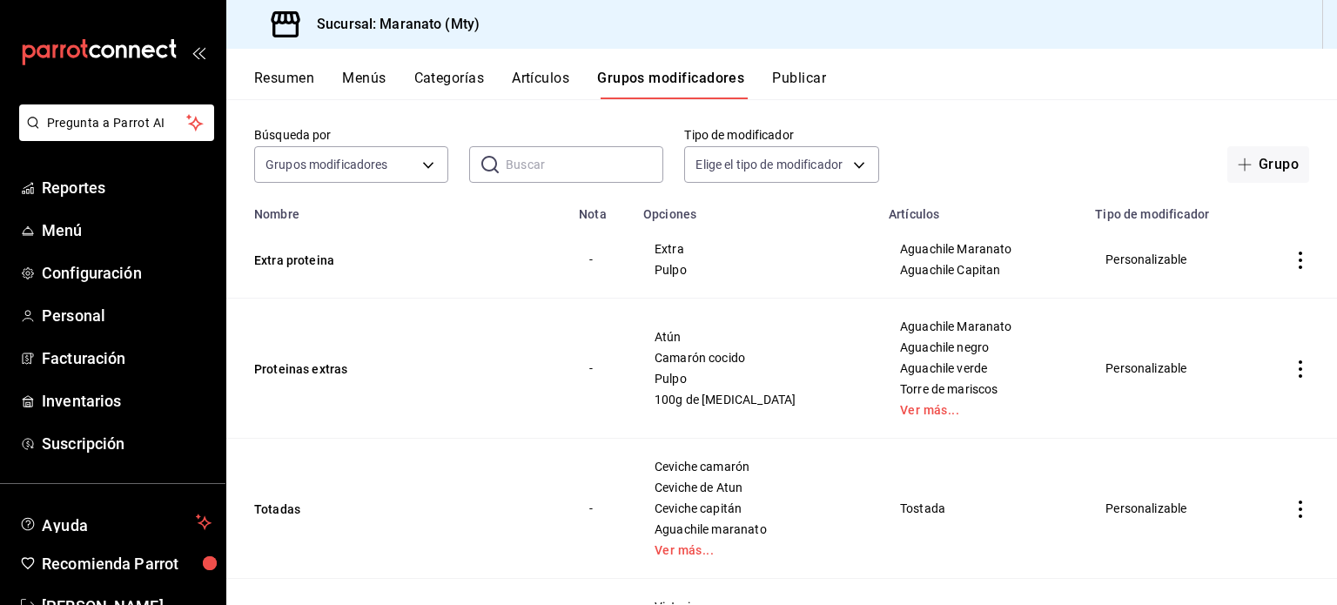
scroll to position [73, 0]
click at [311, 369] on button "Proteinas extras" at bounding box center [358, 368] width 209 height 17
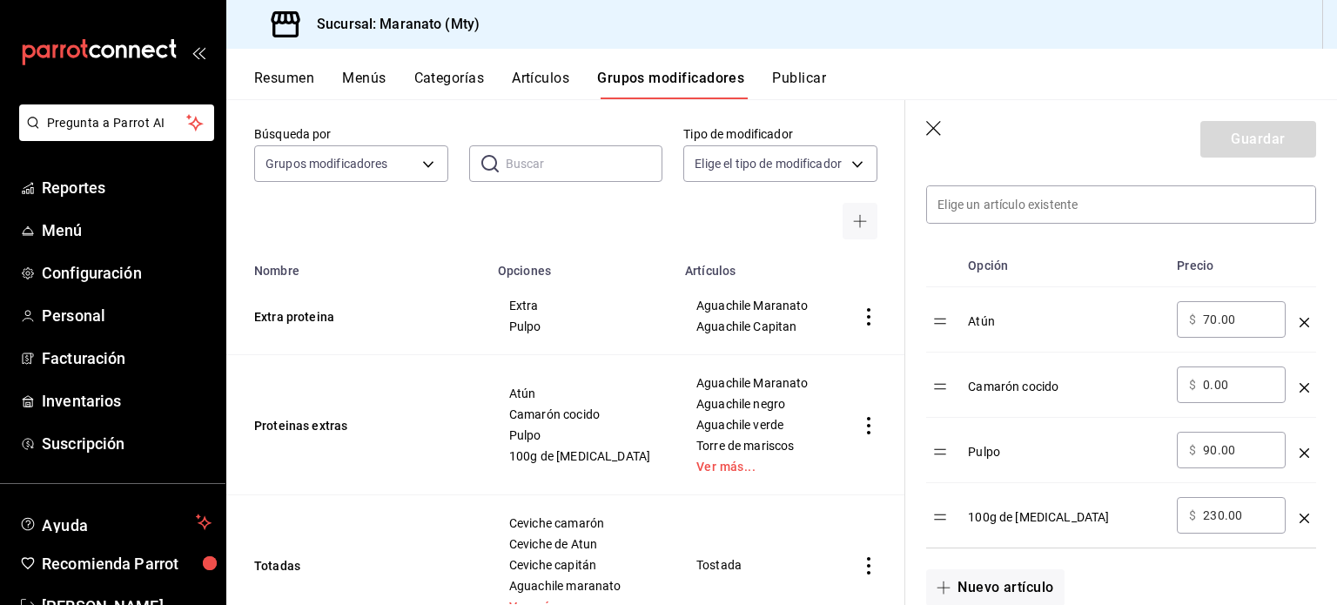
scroll to position [498, 0]
click at [937, 128] on icon "button" at bounding box center [934, 129] width 17 height 17
